Goal: Task Accomplishment & Management: Manage account settings

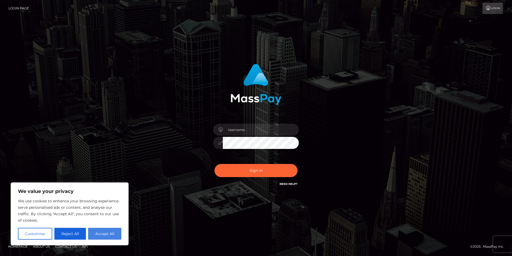
click at [106, 233] on button "Accept All" at bounding box center [104, 234] width 33 height 12
checkbox input "true"
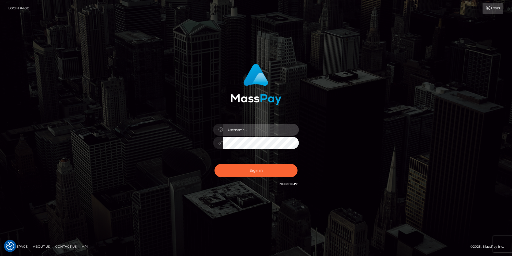
click at [252, 127] on input "text" at bounding box center [261, 130] width 76 height 12
type input "[EMAIL_ADDRESS][DOMAIN_NAME]"
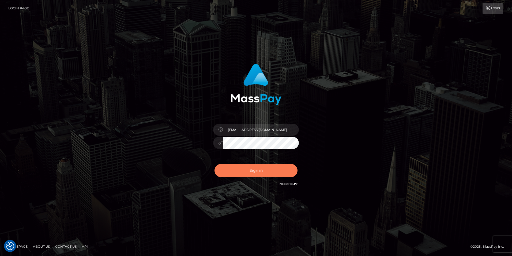
click at [231, 174] on button "Sign in" at bounding box center [256, 170] width 83 height 13
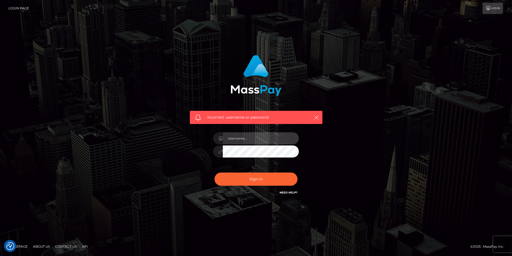
click at [268, 140] on input "text" at bounding box center [261, 138] width 76 height 12
type input "[EMAIL_ADDRESS][DOMAIN_NAME]"
click at [200, 154] on div "Incorrect username or password. bnebimbo@proton.me" at bounding box center [256, 125] width 141 height 149
click at [215, 172] on button "Sign in" at bounding box center [256, 178] width 83 height 13
